Goal: Transaction & Acquisition: Obtain resource

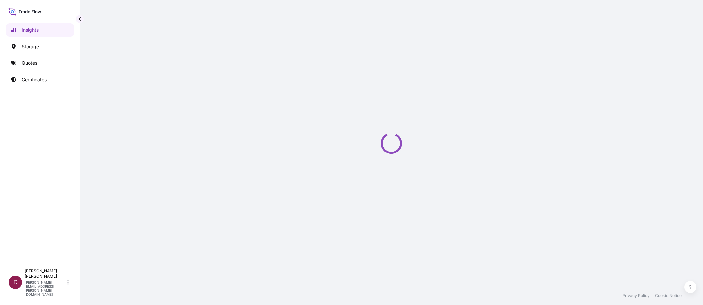
select select "2025"
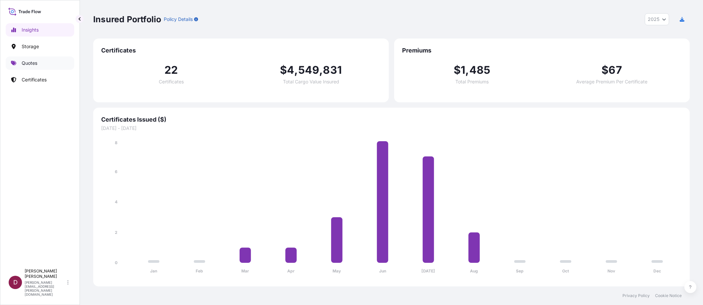
click at [23, 64] on p "Quotes" at bounding box center [30, 63] width 16 height 7
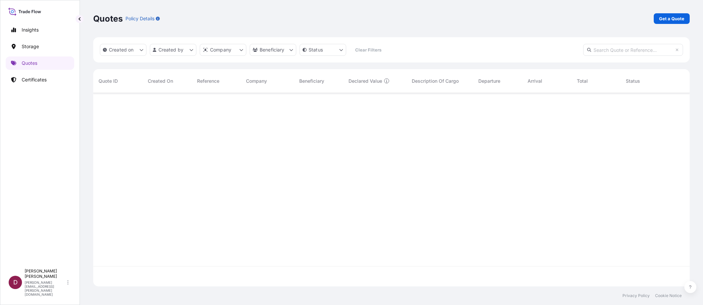
scroll to position [212, 591]
click at [665, 18] on p "Get a Quote" at bounding box center [671, 18] width 25 height 7
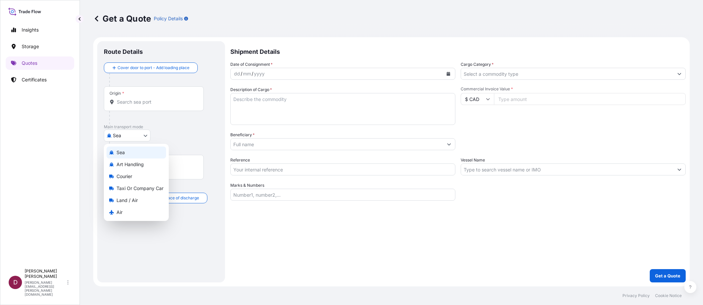
click at [145, 137] on body "Insights Storage Quotes Certificates D [PERSON_NAME] [PERSON_NAME][EMAIL_ADDRES…" at bounding box center [351, 152] width 703 height 305
click at [128, 178] on span "Courier" at bounding box center [124, 176] width 16 height 7
select select "Courier"
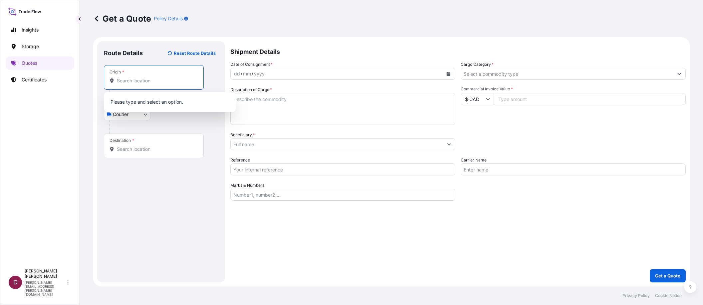
click at [127, 81] on input "Origin *" at bounding box center [156, 81] width 79 height 7
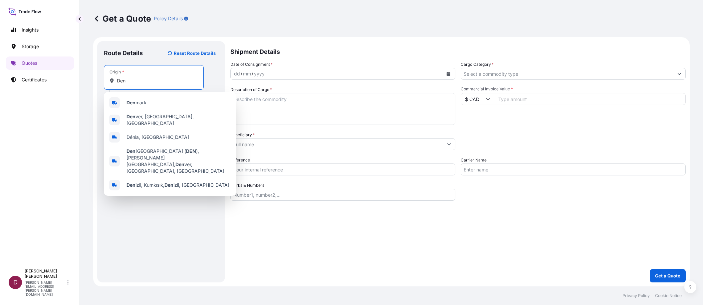
drag, startPoint x: 127, startPoint y: 81, endPoint x: 116, endPoint y: 81, distance: 10.3
click at [116, 81] on div "Den" at bounding box center [153, 81] width 88 height 7
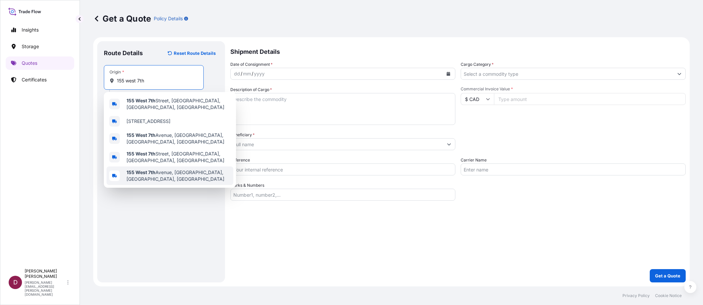
click at [133, 170] on b "155 West 7th" at bounding box center [140, 173] width 29 height 6
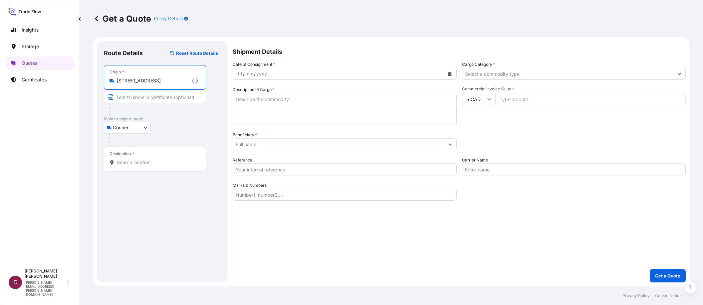
type input "[STREET_ADDRESS]"
click at [130, 97] on input "Text to appear on certificate" at bounding box center [154, 97] width 100 height 12
type input "DenbighFAS"
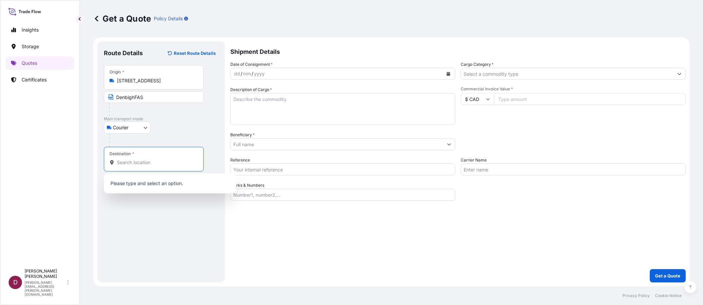
click at [120, 162] on input "Destination *" at bounding box center [156, 162] width 79 height 7
click at [147, 164] on input "Destination * Please select a destination" at bounding box center [156, 162] width 79 height 7
type input "v"
paste input "[STREET_ADDRESS]"
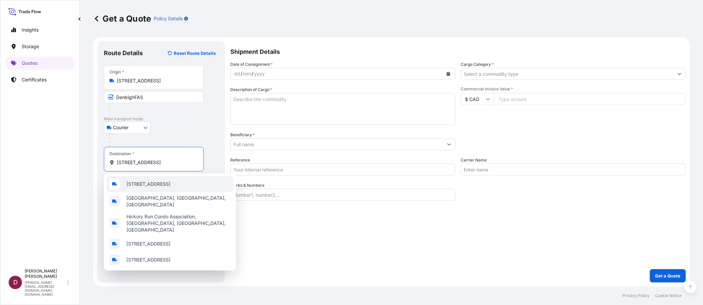
click at [170, 184] on span "[STREET_ADDRESS]" at bounding box center [148, 184] width 44 height 7
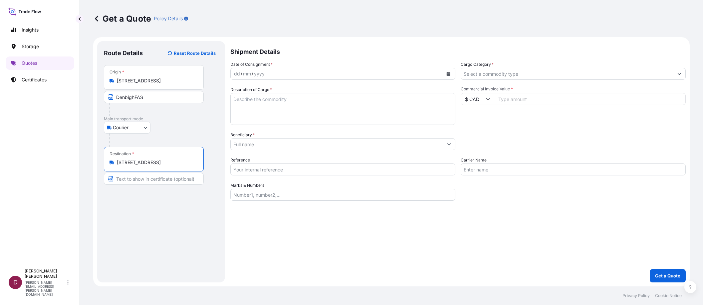
type input "[STREET_ADDRESS]"
click at [152, 181] on input "Text to appear on certificate" at bounding box center [154, 179] width 100 height 12
type input "[PERSON_NAME]"
click at [448, 74] on icon "Calendar" at bounding box center [448, 74] width 4 height 4
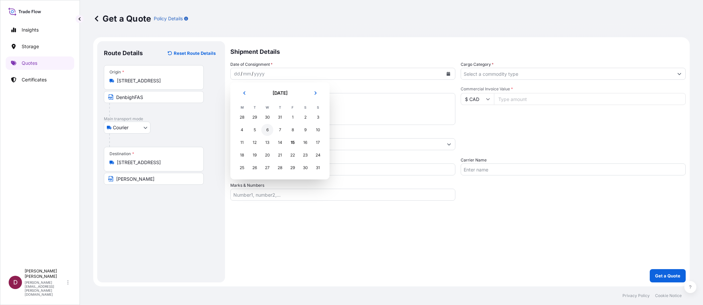
click at [268, 130] on div "6" at bounding box center [267, 130] width 12 height 12
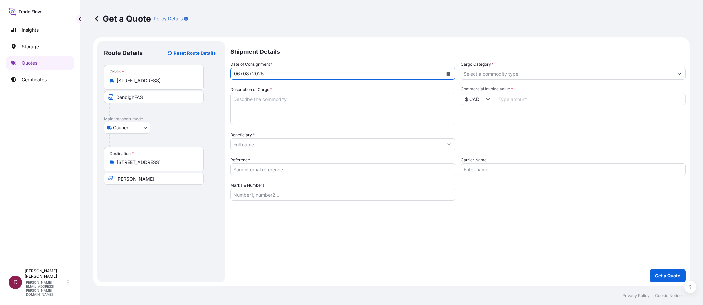
click at [470, 74] on input "Cargo Category *" at bounding box center [567, 74] width 212 height 12
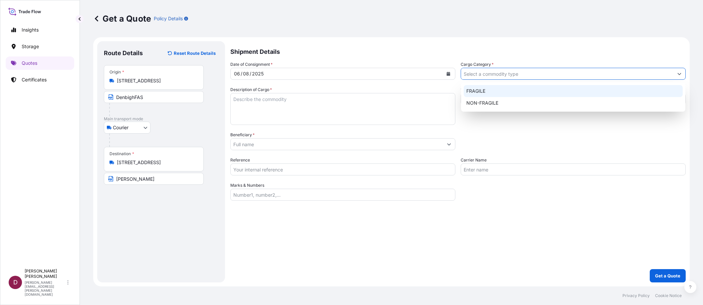
click at [477, 90] on div "FRAGILE" at bounding box center [572, 91] width 219 height 12
type input "FRAGILE"
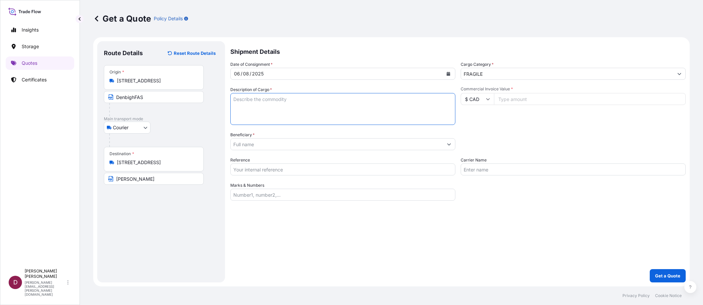
click at [238, 101] on textarea "Description of Cargo *" at bounding box center [342, 109] width 225 height 32
click at [508, 99] on input "Commercial Invoice Value *" at bounding box center [590, 99] width 192 height 12
paste input "2800"
type input "2800"
click at [503, 124] on div "Commercial Invoice Value * $ CAD 2800" at bounding box center [572, 105] width 225 height 39
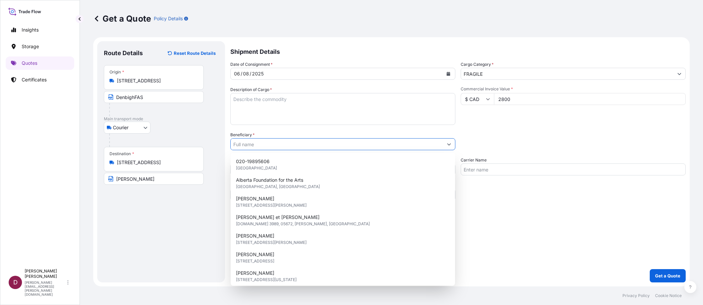
click at [261, 144] on input "Beneficiary *" at bounding box center [337, 144] width 212 height 12
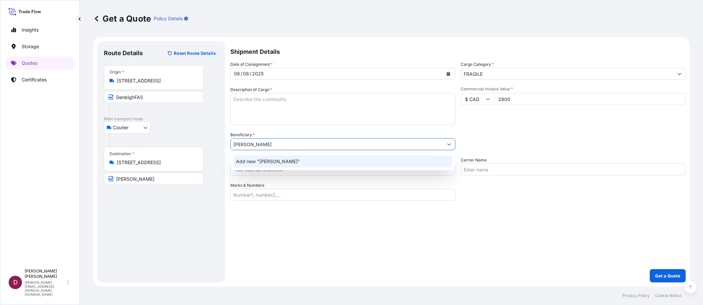
click at [269, 160] on span "Add new "[PERSON_NAME]"" at bounding box center [268, 161] width 64 height 7
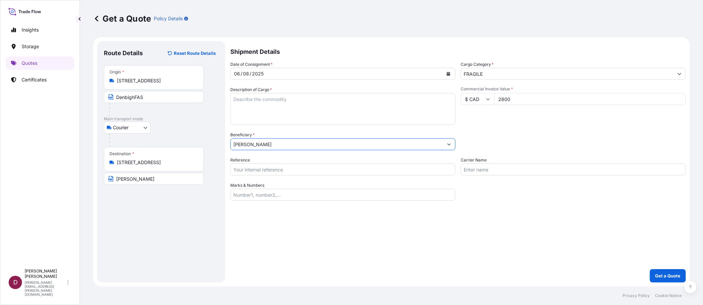
type input "[PERSON_NAME]"
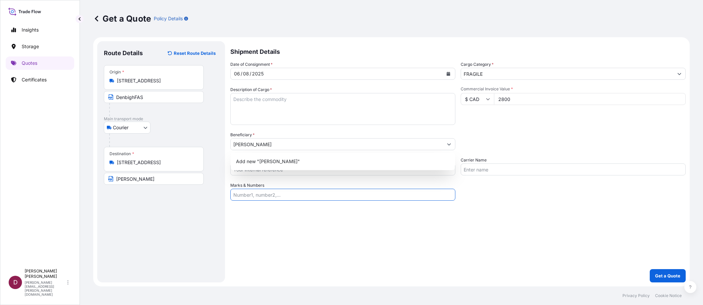
click at [250, 199] on input "Marks & Numbers" at bounding box center [342, 195] width 225 height 12
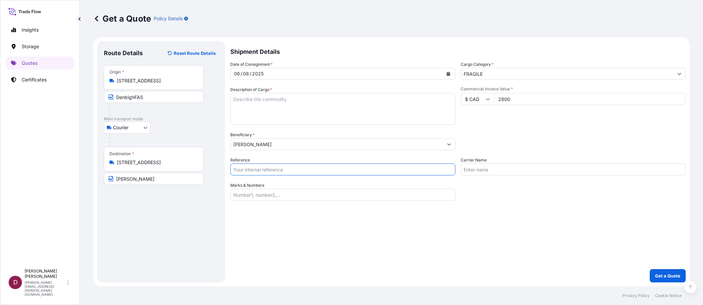
click at [249, 165] on input "Reference" at bounding box center [342, 170] width 225 height 12
paste input "B-027220"
type input "B-027220"
click at [261, 195] on input "Marks & Numbers" at bounding box center [342, 195] width 225 height 12
click at [473, 172] on input "Carrier Name" at bounding box center [572, 170] width 225 height 12
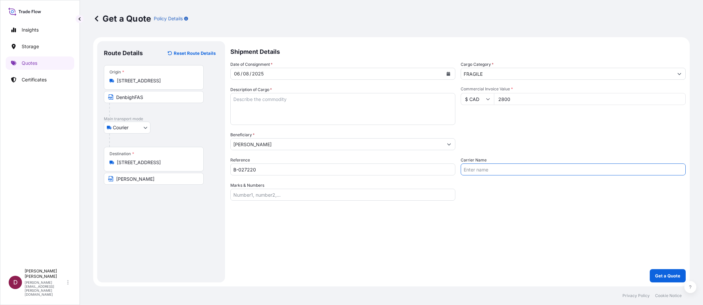
type input "UPS-SCS"
click at [252, 103] on textarea "Description of Cargo *" at bounding box center [342, 109] width 225 height 32
paste textarea "Artwork: Artist: [PERSON_NAME] Title: Heading West Material: Ceramic on wood pa…"
type textarea "Artwork: Artist: [PERSON_NAME] Title: Heading West Material: Ceramic on wood pa…"
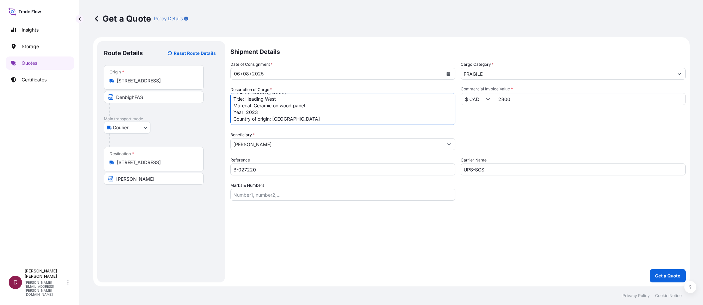
click at [487, 74] on input "FRAGILE" at bounding box center [567, 74] width 212 height 12
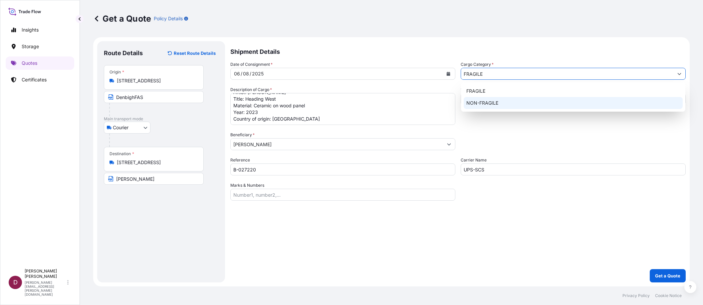
click at [485, 101] on div "NON-FRAGILE" at bounding box center [572, 103] width 219 height 12
type input "NON-FRAGILE"
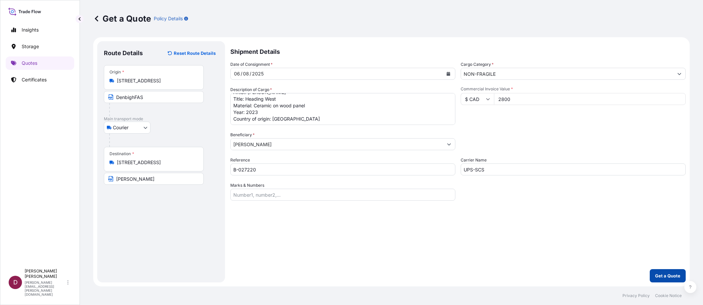
click at [661, 274] on p "Get a Quote" at bounding box center [667, 276] width 25 height 7
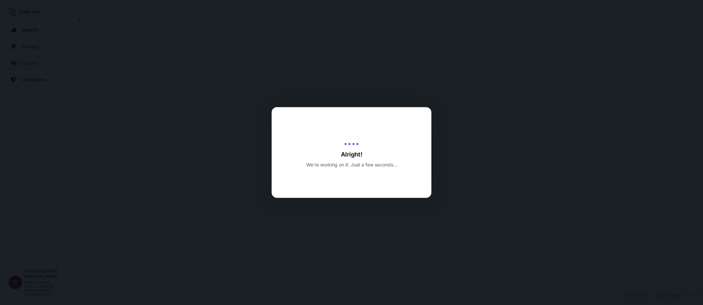
select select "Courier"
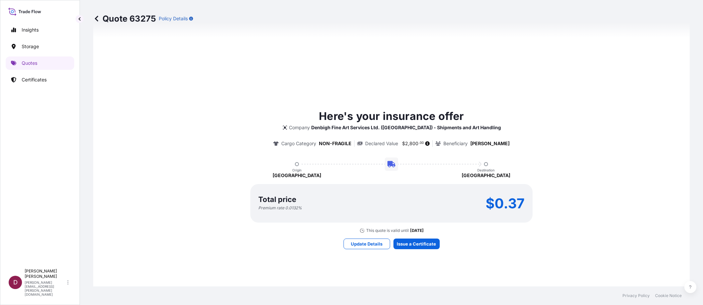
scroll to position [230, 0]
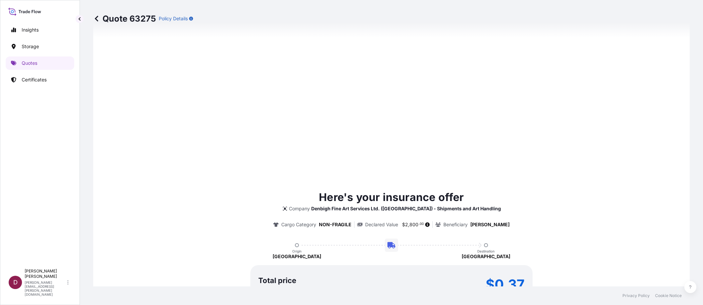
type input "[DATE]"
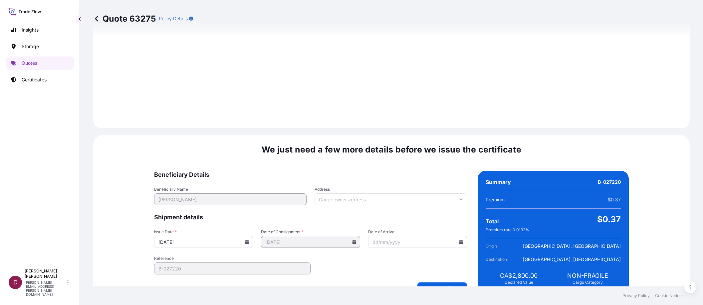
scroll to position [638, 0]
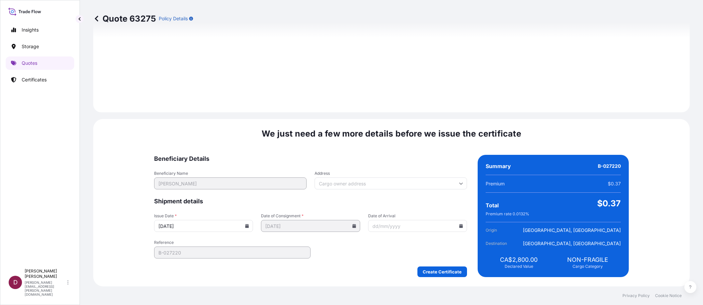
click at [343, 181] on input "Address" at bounding box center [390, 184] width 152 height 12
paste input "[STREET_ADDRESS]"
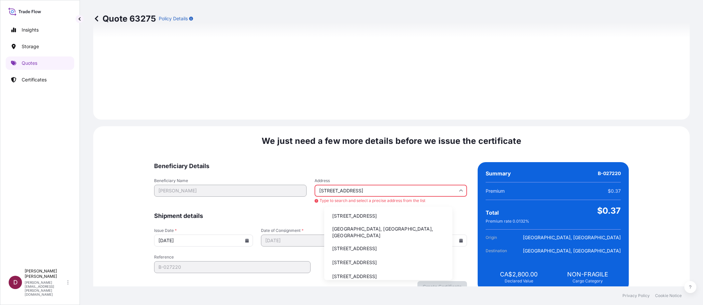
click at [385, 218] on li "[STREET_ADDRESS]" at bounding box center [388, 216] width 123 height 13
type input "[STREET_ADDRESS]"
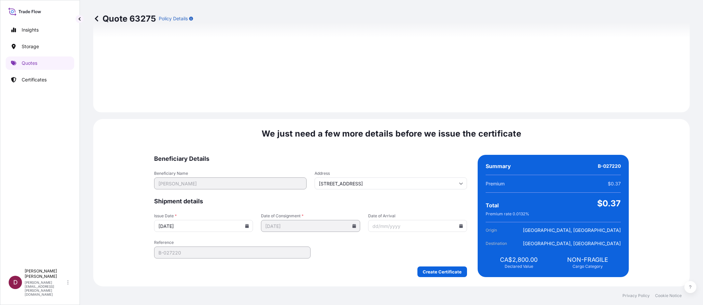
click at [397, 227] on input "Date of Arrival" at bounding box center [417, 226] width 99 height 12
click at [459, 225] on icon at bounding box center [461, 226] width 4 height 4
click at [425, 177] on button "22" at bounding box center [426, 179] width 11 height 11
type input "[DATE]"
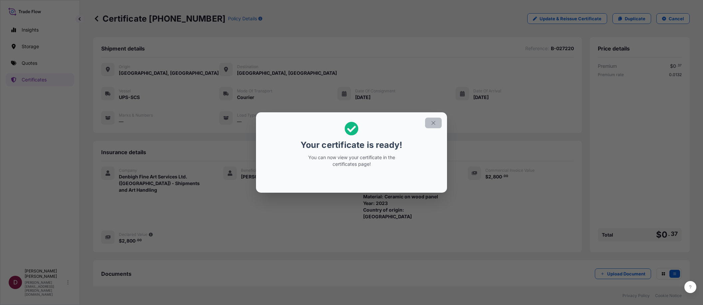
click at [434, 121] on icon "button" at bounding box center [433, 123] width 6 height 6
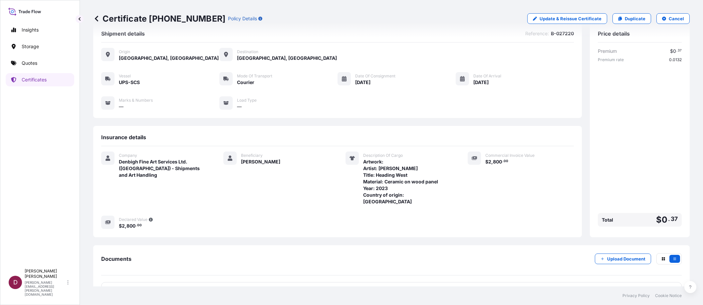
scroll to position [28, 0]
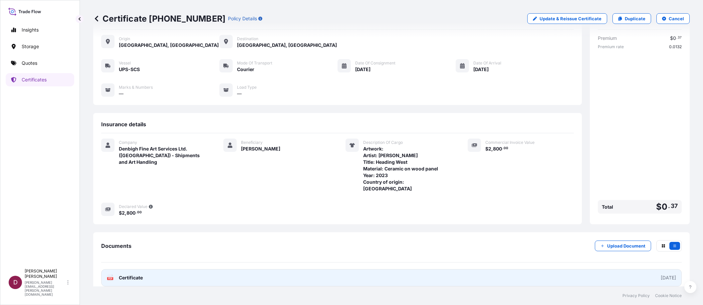
click at [142, 269] on link "PDF Certificate [DATE]" at bounding box center [391, 277] width 580 height 17
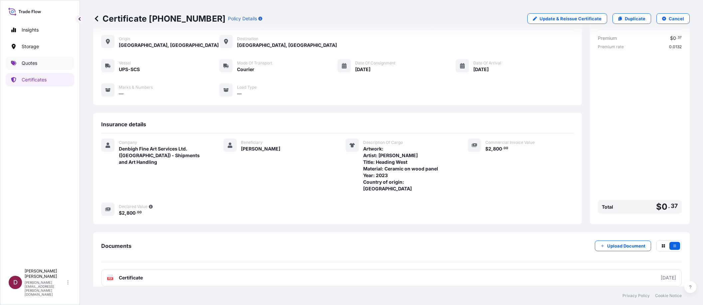
click at [31, 66] on p "Quotes" at bounding box center [30, 63] width 16 height 7
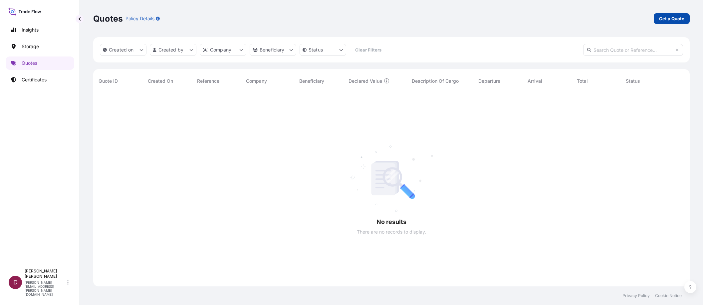
scroll to position [212, 591]
click at [672, 16] on p "Get a Quote" at bounding box center [671, 18] width 25 height 7
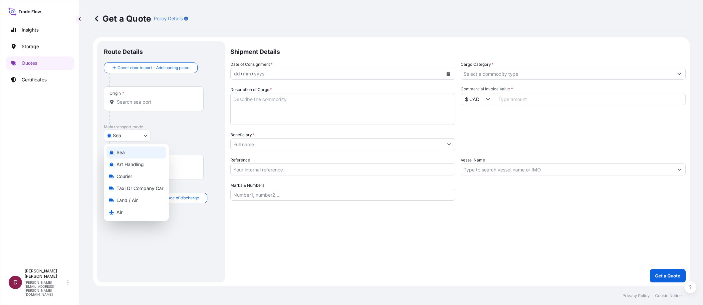
click at [146, 136] on body "Insights Storage Quotes Certificates D [PERSON_NAME] [PERSON_NAME][EMAIL_ADDRES…" at bounding box center [351, 152] width 703 height 305
click at [131, 202] on span "Land / Air" at bounding box center [126, 200] width 21 height 7
select select "Land / Air"
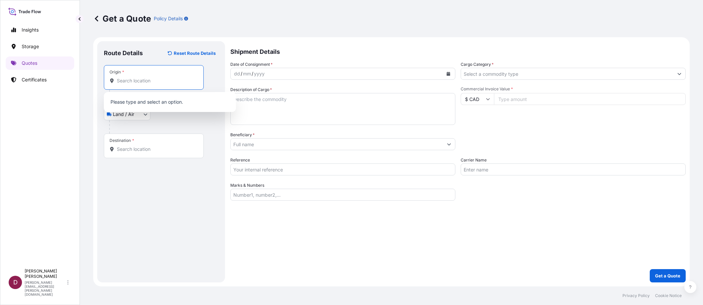
paste input "[PERSON_NAME] [STREET_ADDRESS][PERSON_NAME]"
click at [90, 103] on div "Get a Quote Policy Details Route Details Reset Route Details Place of loading R…" at bounding box center [391, 143] width 623 height 287
click at [144, 83] on input "[PERSON_NAME] [STREET_ADDRESS][PERSON_NAME]" at bounding box center [156, 81] width 79 height 7
drag, startPoint x: 147, startPoint y: 80, endPoint x: 108, endPoint y: 80, distance: 38.9
click at [108, 80] on div "Origin * [PERSON_NAME] [STREET_ADDRESS][PERSON_NAME]" at bounding box center [154, 77] width 100 height 25
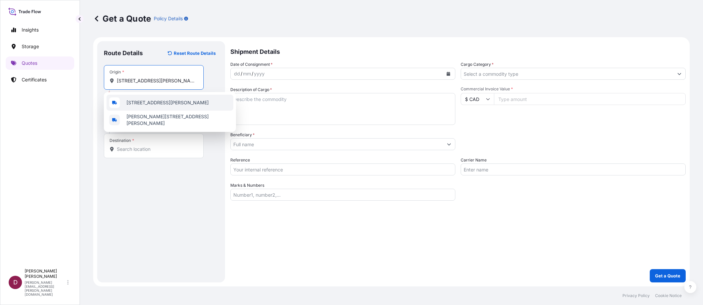
click at [137, 101] on span "[STREET_ADDRESS][PERSON_NAME]" at bounding box center [167, 102] width 82 height 7
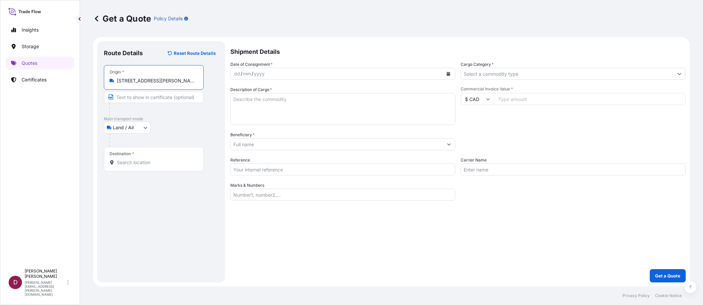
type input "[STREET_ADDRESS][PERSON_NAME]"
click at [126, 97] on input "Text to appear on certificate" at bounding box center [154, 97] width 100 height 12
paste input "[PERSON_NAME]"
type input "[PERSON_NAME]"
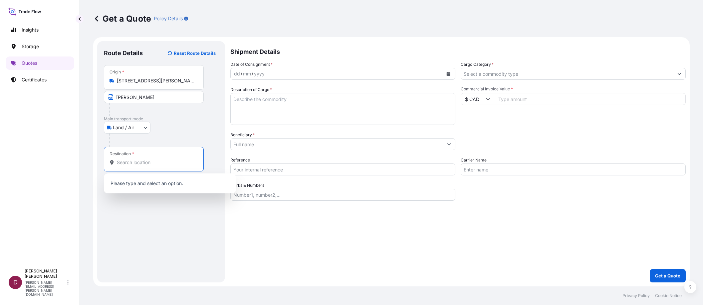
click at [131, 163] on input "Destination *" at bounding box center [156, 162] width 79 height 7
paste input "#400, [STREET_ADDRESS]"
click at [142, 163] on input "#400, [STREET_ADDRESS]" at bounding box center [156, 162] width 79 height 7
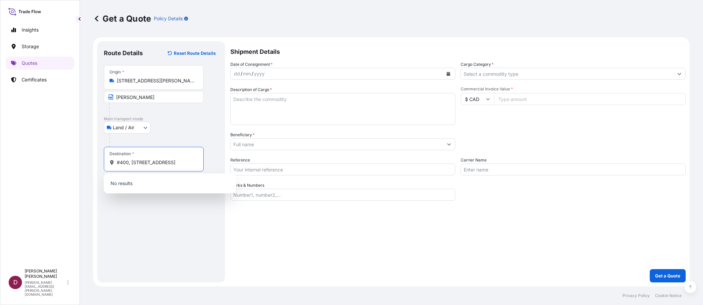
drag, startPoint x: 130, startPoint y: 163, endPoint x: 117, endPoint y: 164, distance: 13.4
click at [117, 164] on input "#400, [STREET_ADDRESS]" at bounding box center [156, 162] width 79 height 7
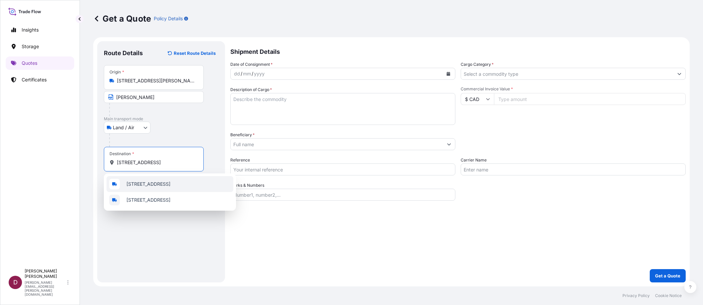
click at [135, 185] on span "[STREET_ADDRESS]" at bounding box center [148, 184] width 44 height 7
type input "[STREET_ADDRESS]"
click at [130, 179] on input "Text to appear on certificate" at bounding box center [154, 179] width 100 height 12
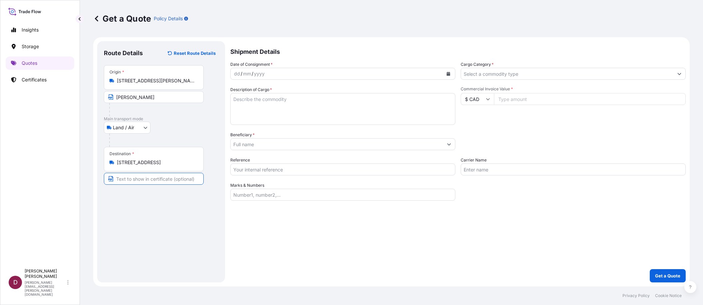
paste input "#400, [STREET_ADDRESS]"
type input "#400, [STREET_ADDRESS]"
drag, startPoint x: 141, startPoint y: 101, endPoint x: 117, endPoint y: 101, distance: 24.0
click at [117, 101] on input "[PERSON_NAME]" at bounding box center [154, 97] width 100 height 12
click at [127, 178] on input "Text to appear on certificate" at bounding box center [154, 179] width 100 height 12
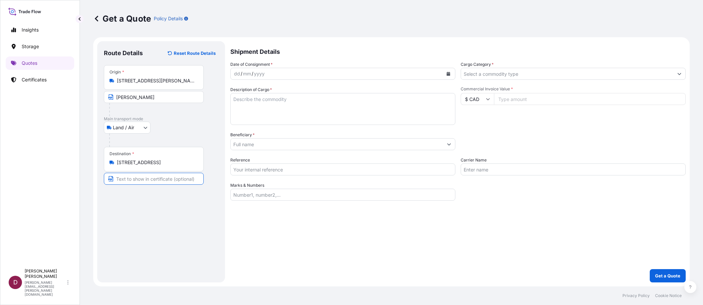
paste input "[PERSON_NAME]"
type input "[PERSON_NAME]"
click at [262, 72] on div "yyyy" at bounding box center [259, 74] width 12 height 8
click at [448, 70] on button "Calendar" at bounding box center [448, 74] width 11 height 11
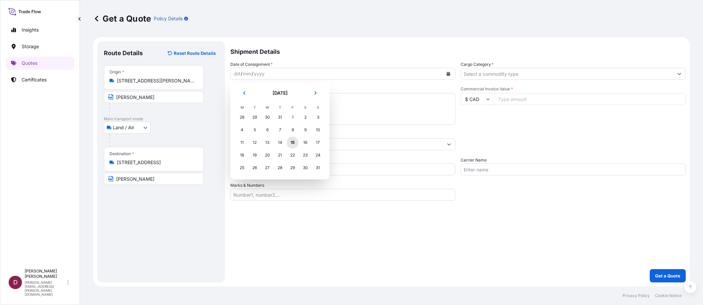
click at [294, 145] on div "15" at bounding box center [292, 143] width 12 height 12
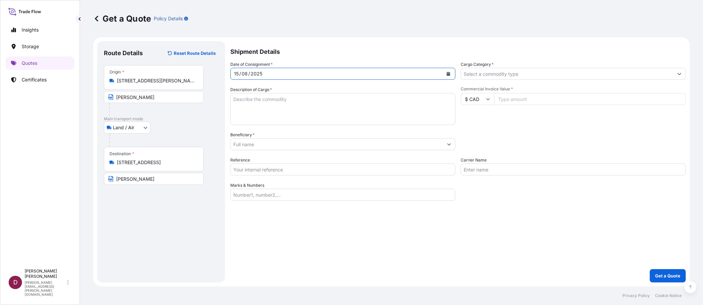
click at [471, 70] on input "Cargo Category *" at bounding box center [567, 74] width 212 height 12
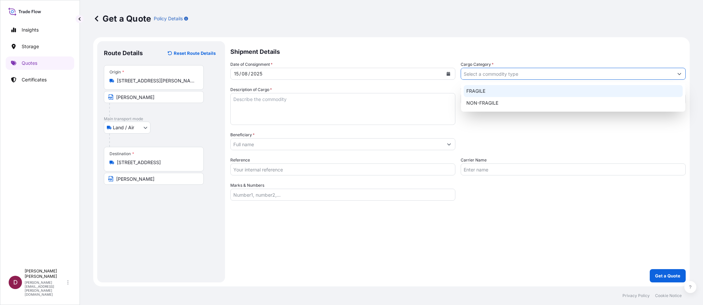
click at [472, 89] on div "FRAGILE" at bounding box center [572, 91] width 219 height 12
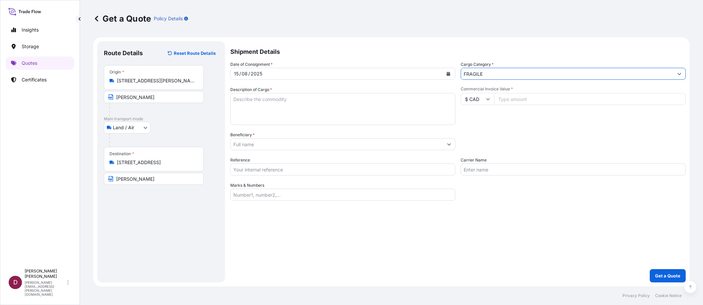
click at [469, 77] on input "FRAGILE" at bounding box center [567, 74] width 212 height 12
click at [505, 76] on input "FRAGILE" at bounding box center [567, 74] width 212 height 12
click at [679, 72] on icon "Show suggestions" at bounding box center [679, 74] width 4 height 4
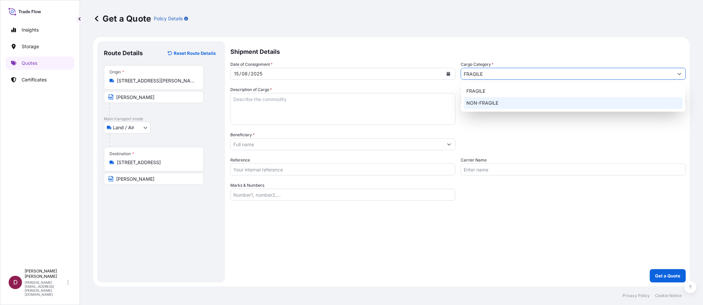
click at [624, 101] on div "NON-FRAGILE" at bounding box center [572, 103] width 219 height 12
type input "NON-FRAGILE"
click at [505, 137] on div "Packing Category Type to search a container mode Please select a primary mode o…" at bounding box center [572, 141] width 225 height 19
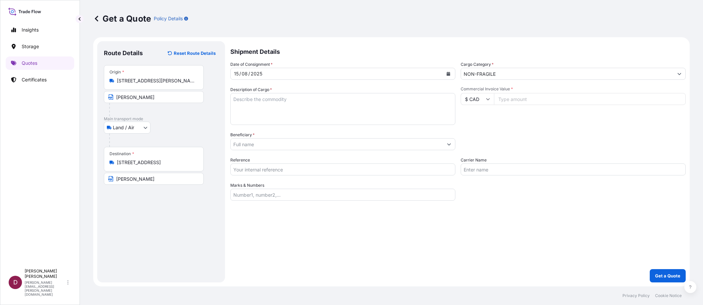
click at [511, 97] on input "Commercial Invoice Value *" at bounding box center [590, 99] width 192 height 12
paste input "56000"
type input "56000"
click at [473, 170] on input "Carrier Name" at bounding box center [572, 170] width 225 height 12
type input "Denbigh FAS + FYM"
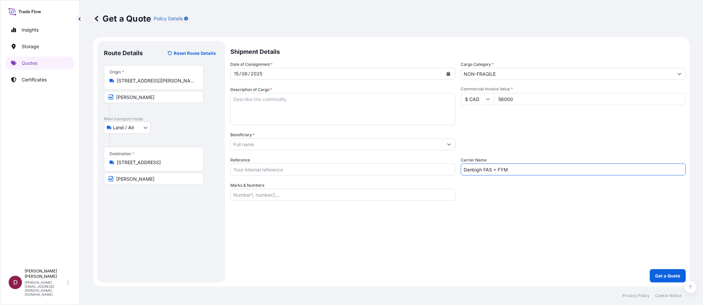
click at [257, 146] on input "Beneficiary *" at bounding box center [337, 144] width 212 height 12
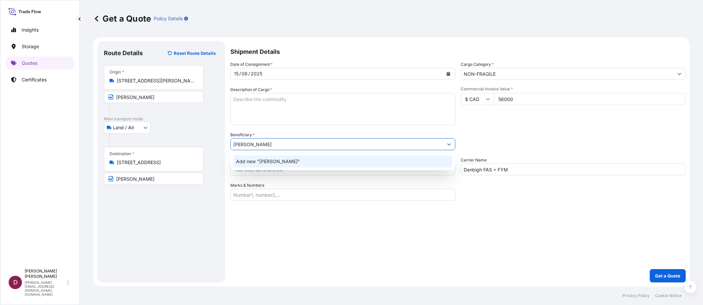
type input "[PERSON_NAME]"
click at [322, 182] on div "Marks & Numbers" at bounding box center [342, 191] width 225 height 19
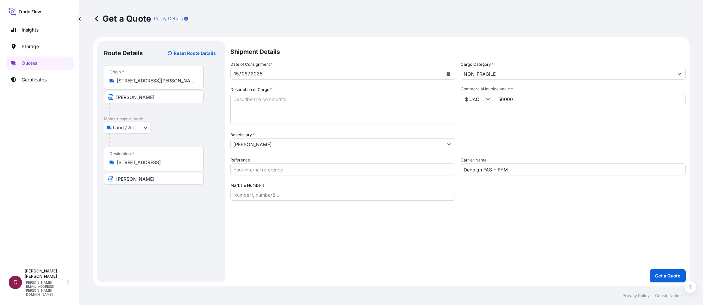
click at [240, 100] on textarea "Description of Cargo *" at bounding box center [342, 109] width 225 height 32
paste textarea "Artwork: [PERSON_NAME] Late Evening — [DATE] Hills 41x68" Oil on Canvas Date un…"
type textarea "Artwork: [PERSON_NAME] Late Evening — [DATE] Hills 41x68" Oil on Canvas Date un…"
click at [240, 170] on input "Reference" at bounding box center [342, 170] width 225 height 12
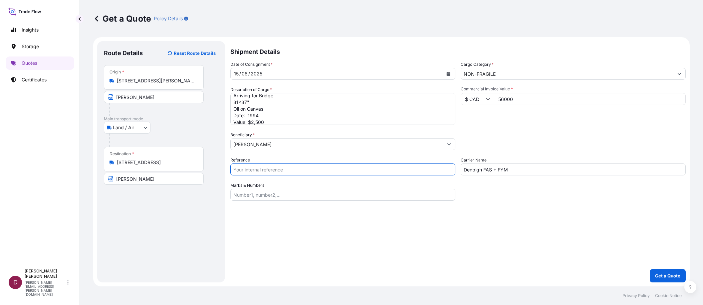
paste input "B-027110"
type input "B-027110"
click at [672, 275] on p "Get a Quote" at bounding box center [667, 276] width 25 height 7
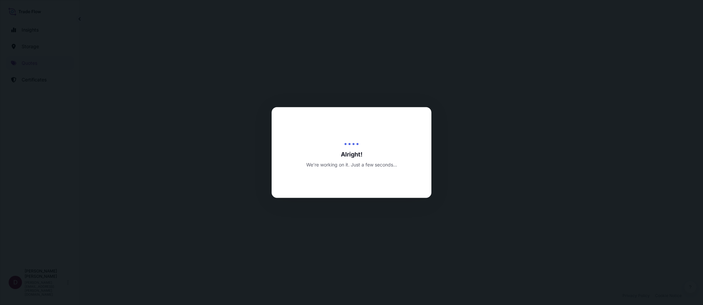
select select "Land / Air"
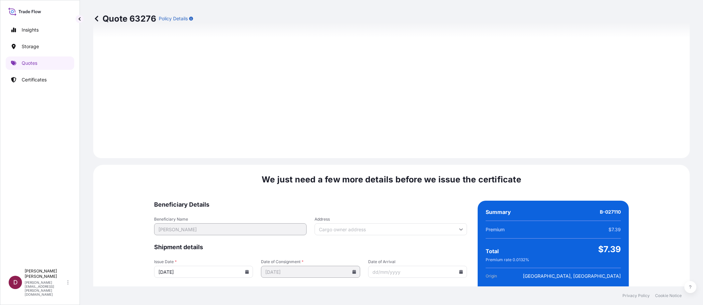
scroll to position [638, 0]
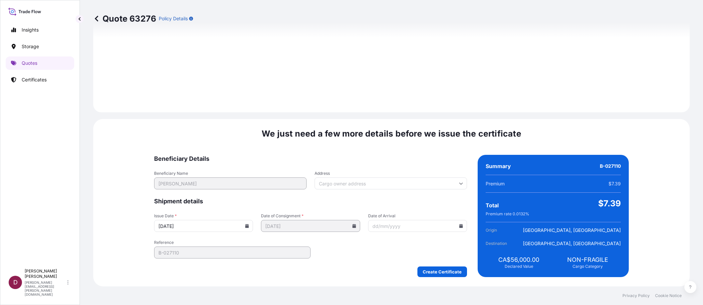
click at [361, 183] on input "Address" at bounding box center [390, 184] width 152 height 12
paste input "[STREET_ADDRESS]"
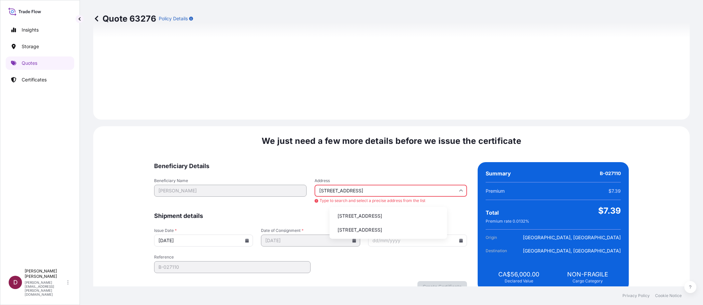
click at [353, 217] on li "[STREET_ADDRESS]" at bounding box center [388, 216] width 112 height 13
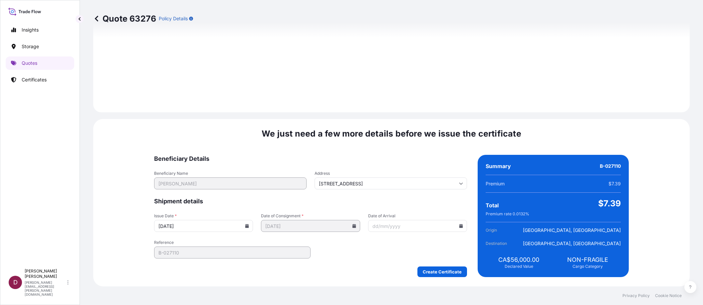
type input "[STREET_ADDRESS]"
click at [380, 227] on input "Date of Arrival" at bounding box center [417, 226] width 99 height 12
click at [459, 225] on icon at bounding box center [461, 226] width 4 height 4
click at [454, 114] on icon at bounding box center [454, 114] width 2 height 4
click at [426, 140] on button "5" at bounding box center [424, 141] width 11 height 11
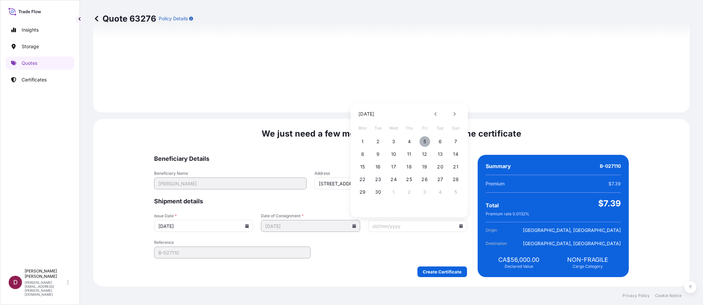
type input "[DATE]"
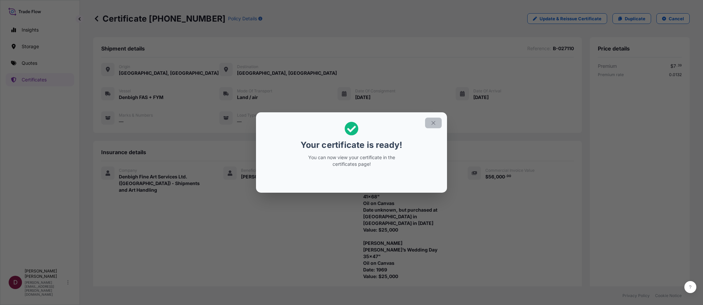
click at [433, 124] on icon "button" at bounding box center [433, 123] width 6 height 6
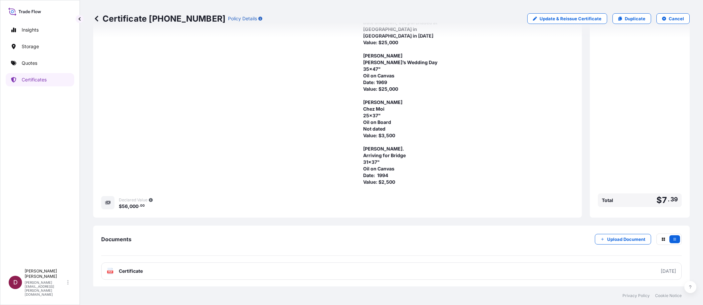
scroll to position [188, 0]
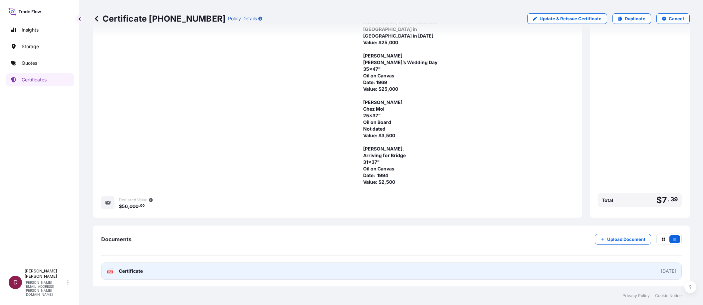
click at [398, 273] on link "PDF Certificate [DATE]" at bounding box center [391, 271] width 580 height 17
